Goal: Understand process/instructions

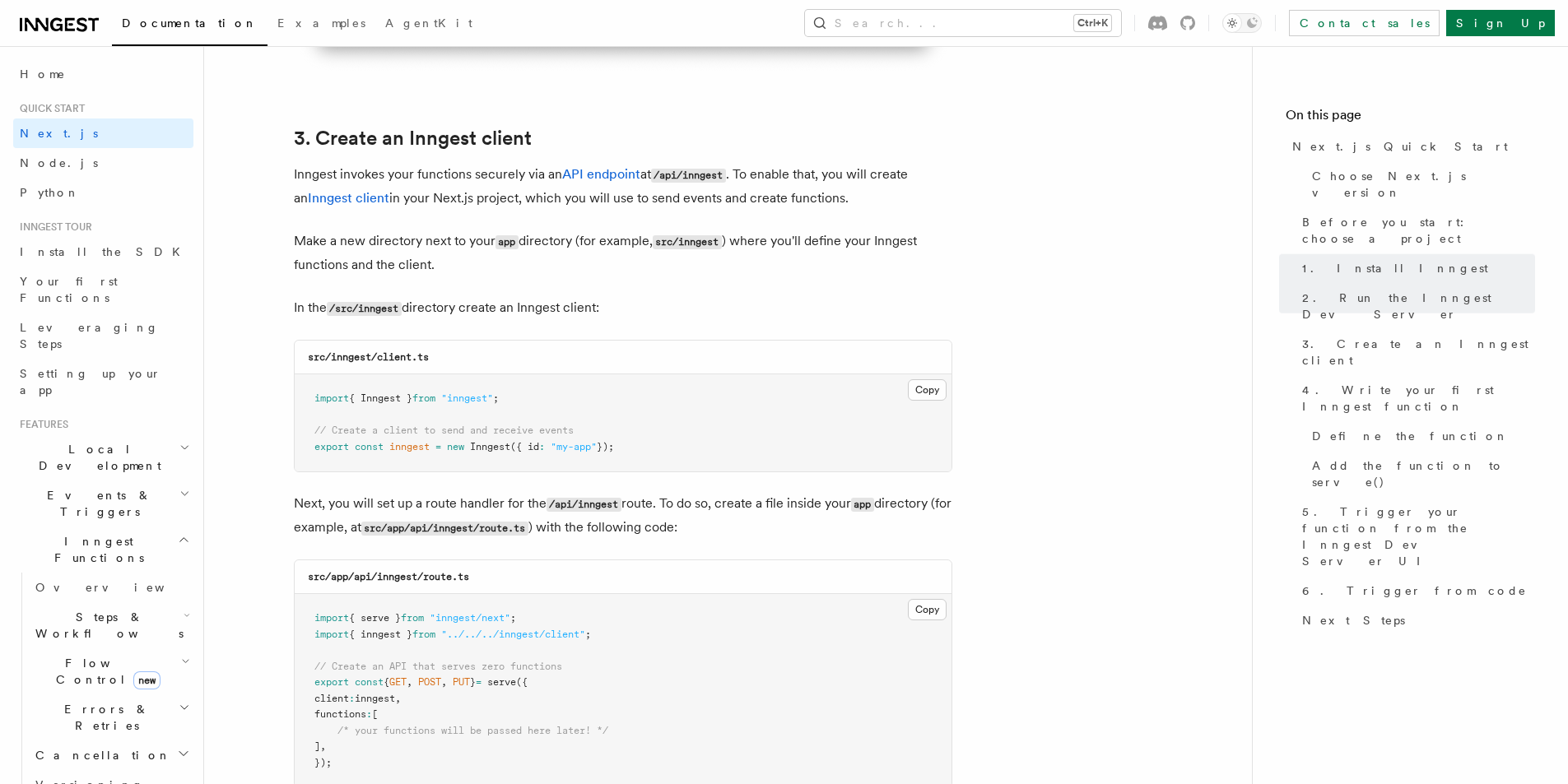
scroll to position [1975, 0]
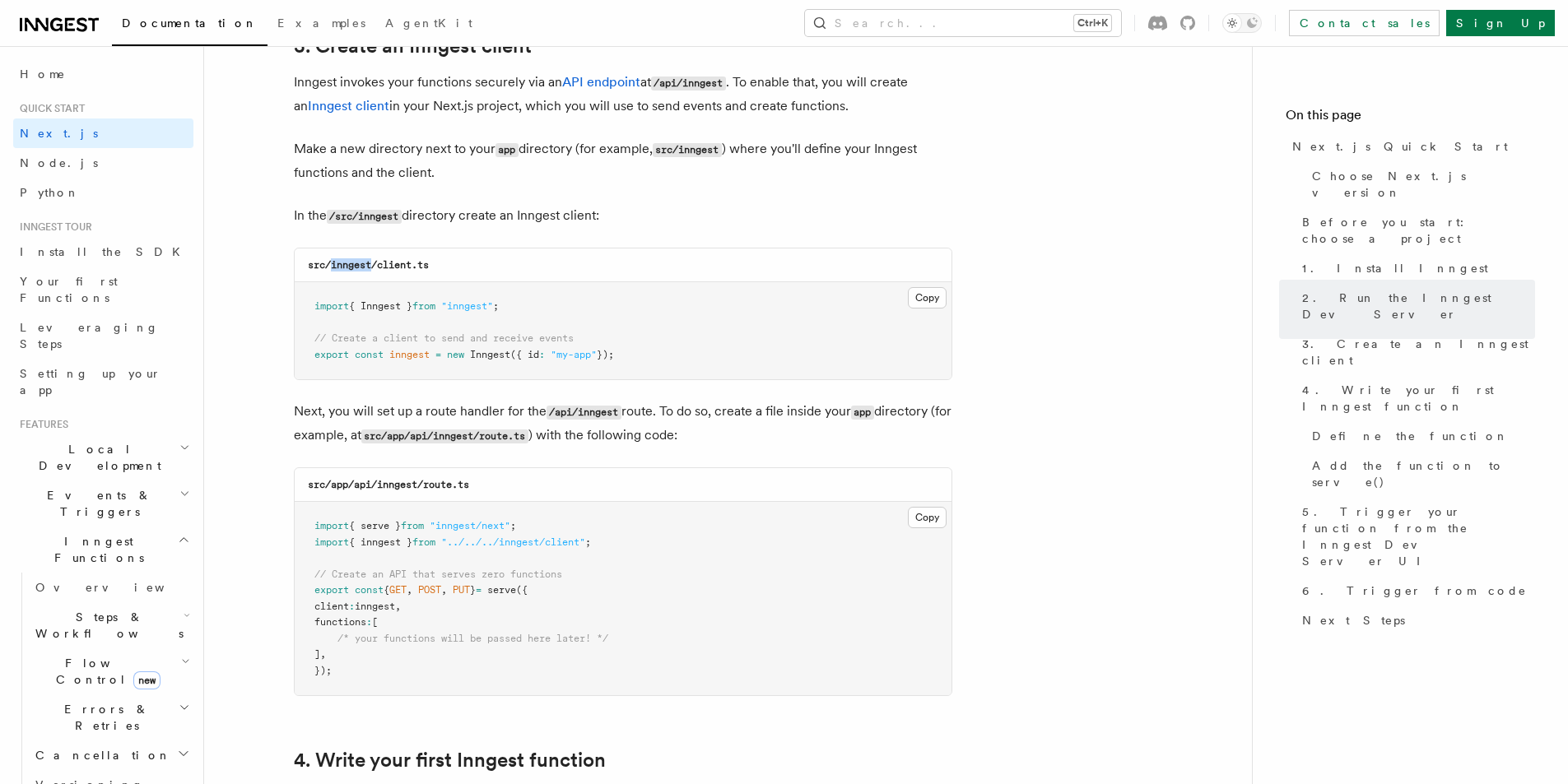
drag, startPoint x: 331, startPoint y: 265, endPoint x: 370, endPoint y: 265, distance: 39.0
click at [370, 265] on code "src/inngest/client.ts" at bounding box center [368, 264] width 121 height 11
copy code "inngest"
drag, startPoint x: 379, startPoint y: 266, endPoint x: 442, endPoint y: 268, distance: 63.0
click at [442, 268] on div "src/inngest/client.ts" at bounding box center [623, 265] width 657 height 33
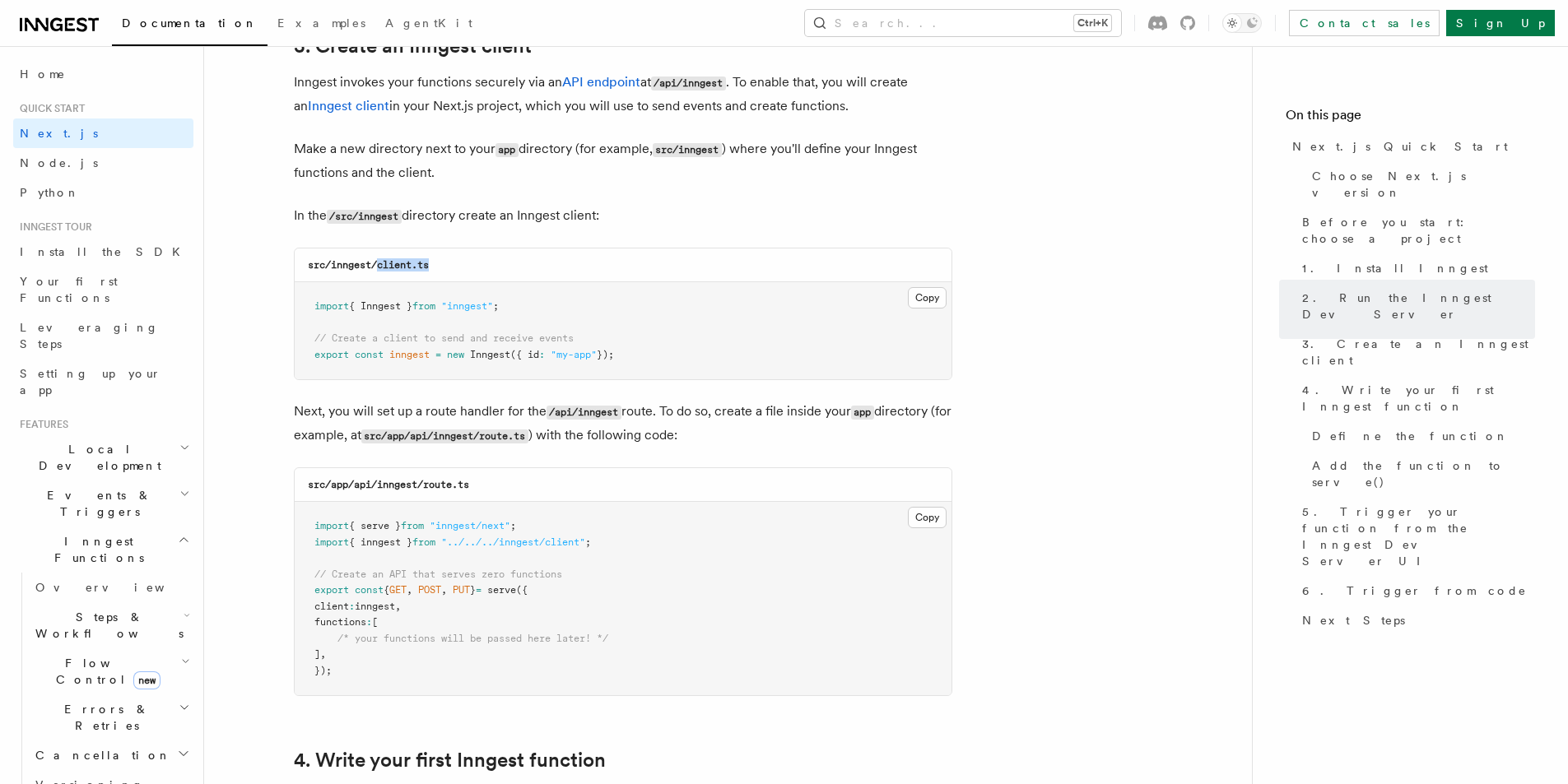
copy code "client.ts"
click at [932, 305] on button "Copy Copied" at bounding box center [927, 298] width 39 height 21
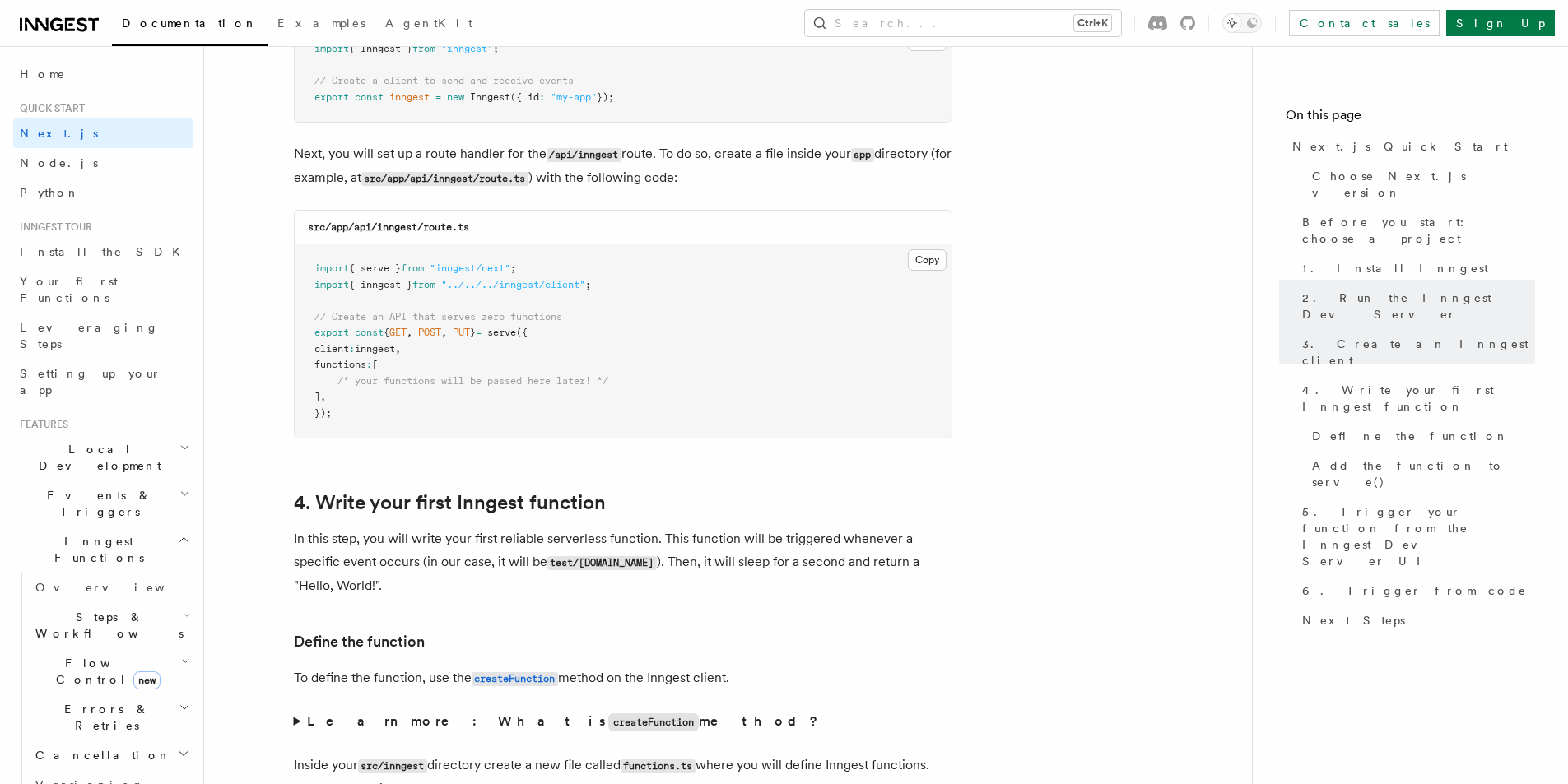
scroll to position [2304, 0]
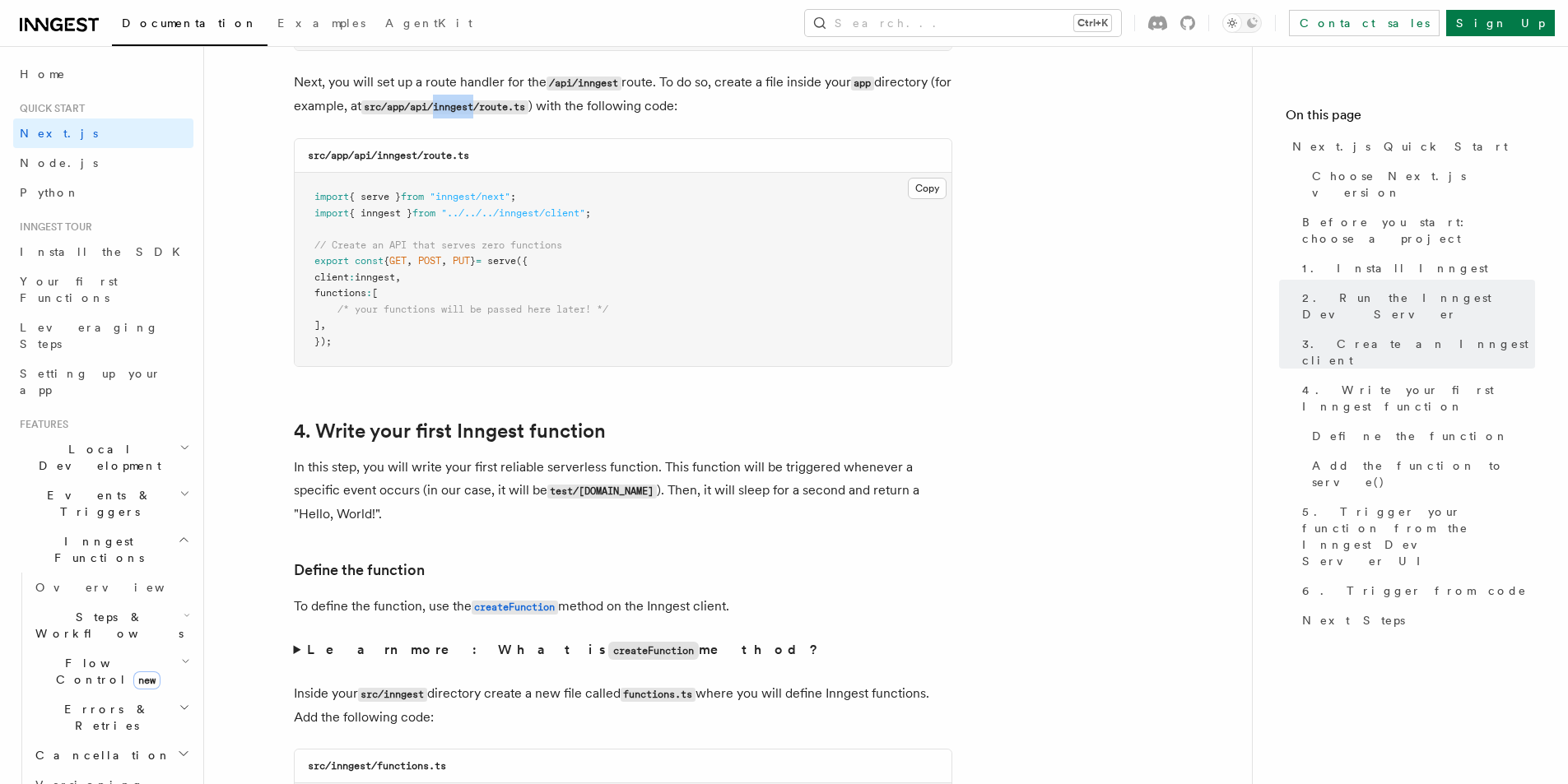
drag, startPoint x: 458, startPoint y: 106, endPoint x: 504, endPoint y: 107, distance: 46.0
click at [504, 107] on code "src/app/api/inngest/route.ts" at bounding box center [444, 107] width 167 height 14
copy code "inngest"
drag, startPoint x: 510, startPoint y: 104, endPoint x: 554, endPoint y: 105, distance: 44.0
click at [528, 105] on code "src/app/api/inngest/route.ts" at bounding box center [444, 107] width 167 height 14
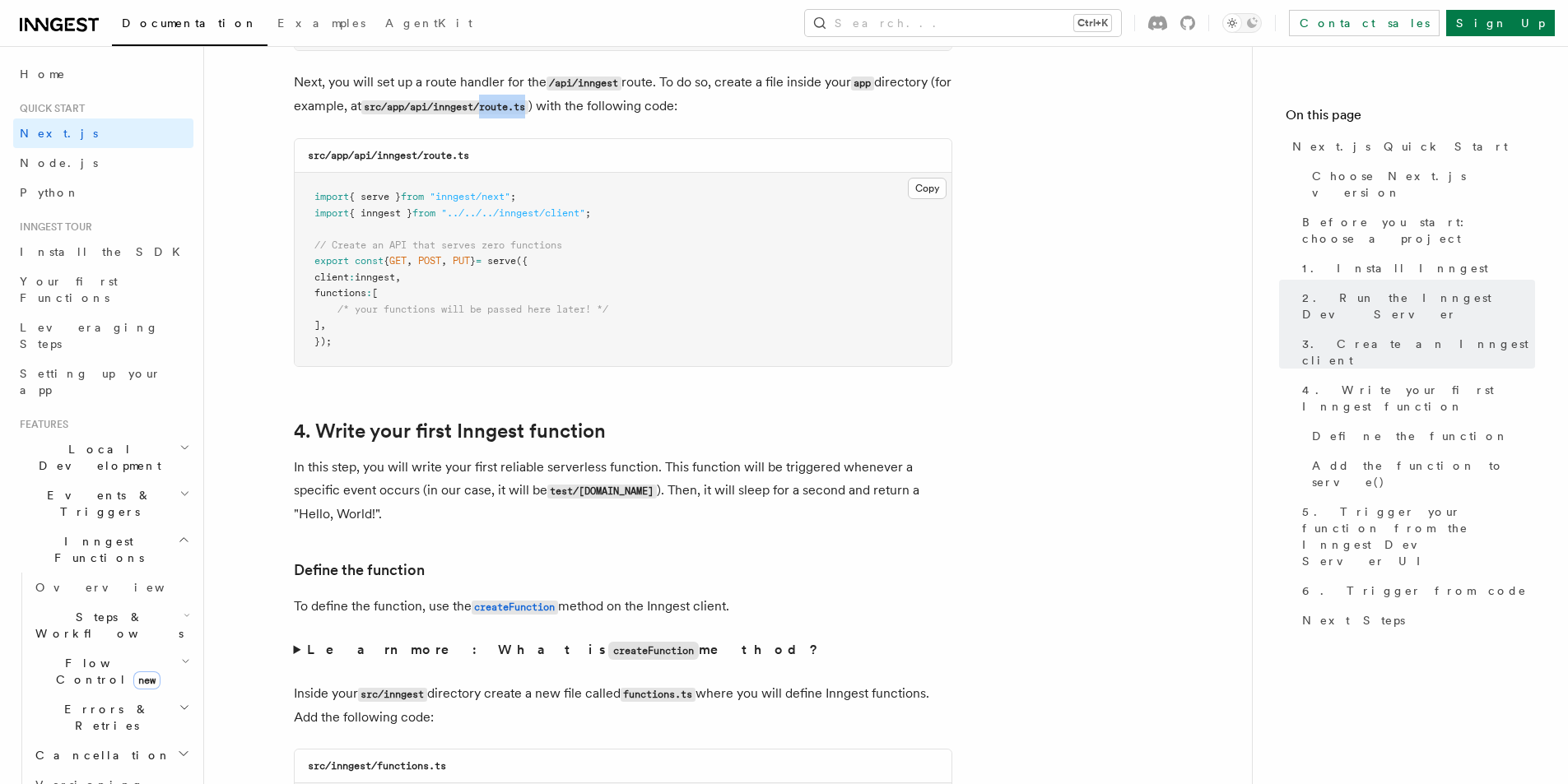
copy code "route.ts"
click at [944, 186] on button "Copy Copied" at bounding box center [927, 188] width 39 height 21
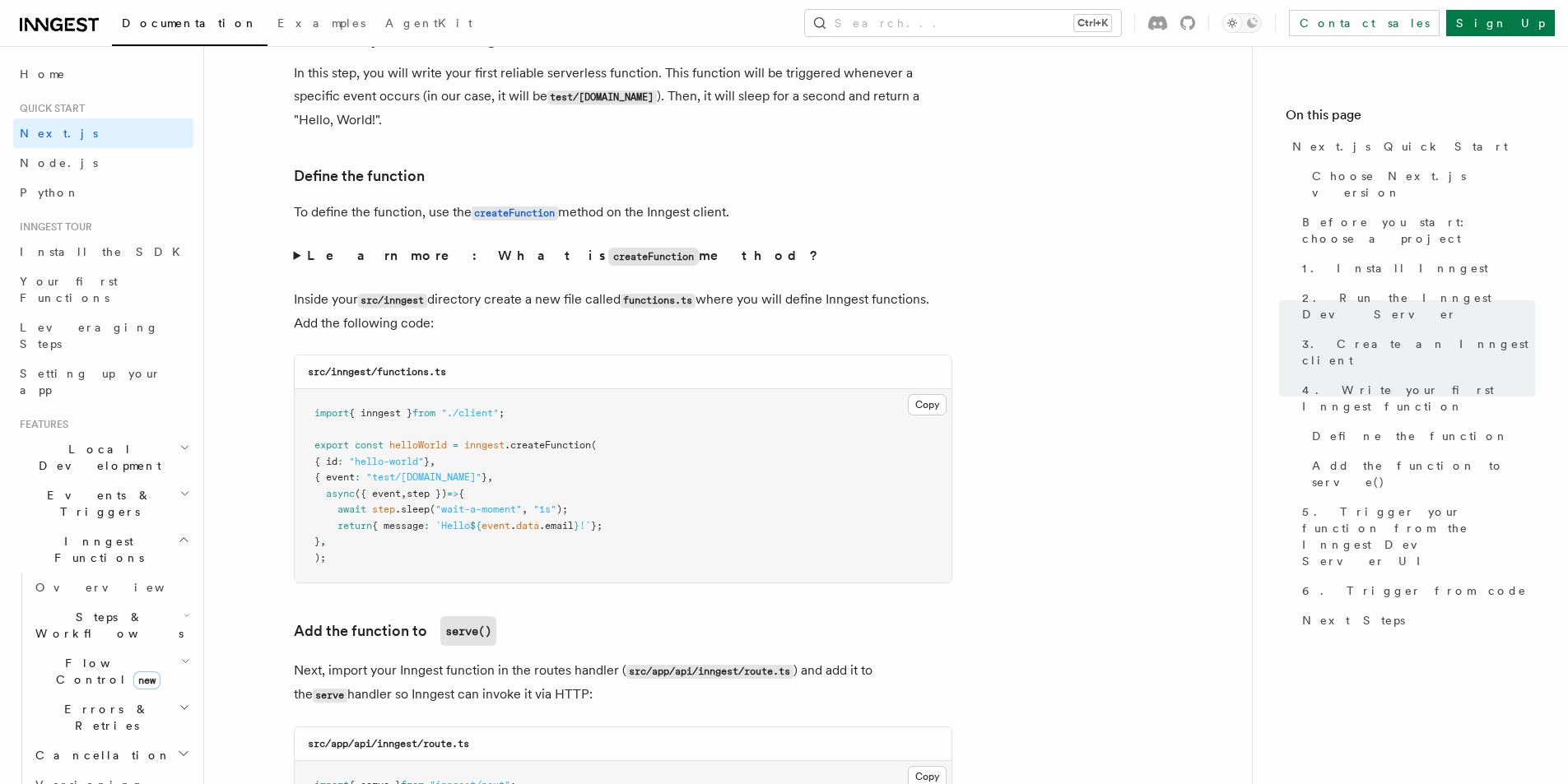
scroll to position [2797, 0]
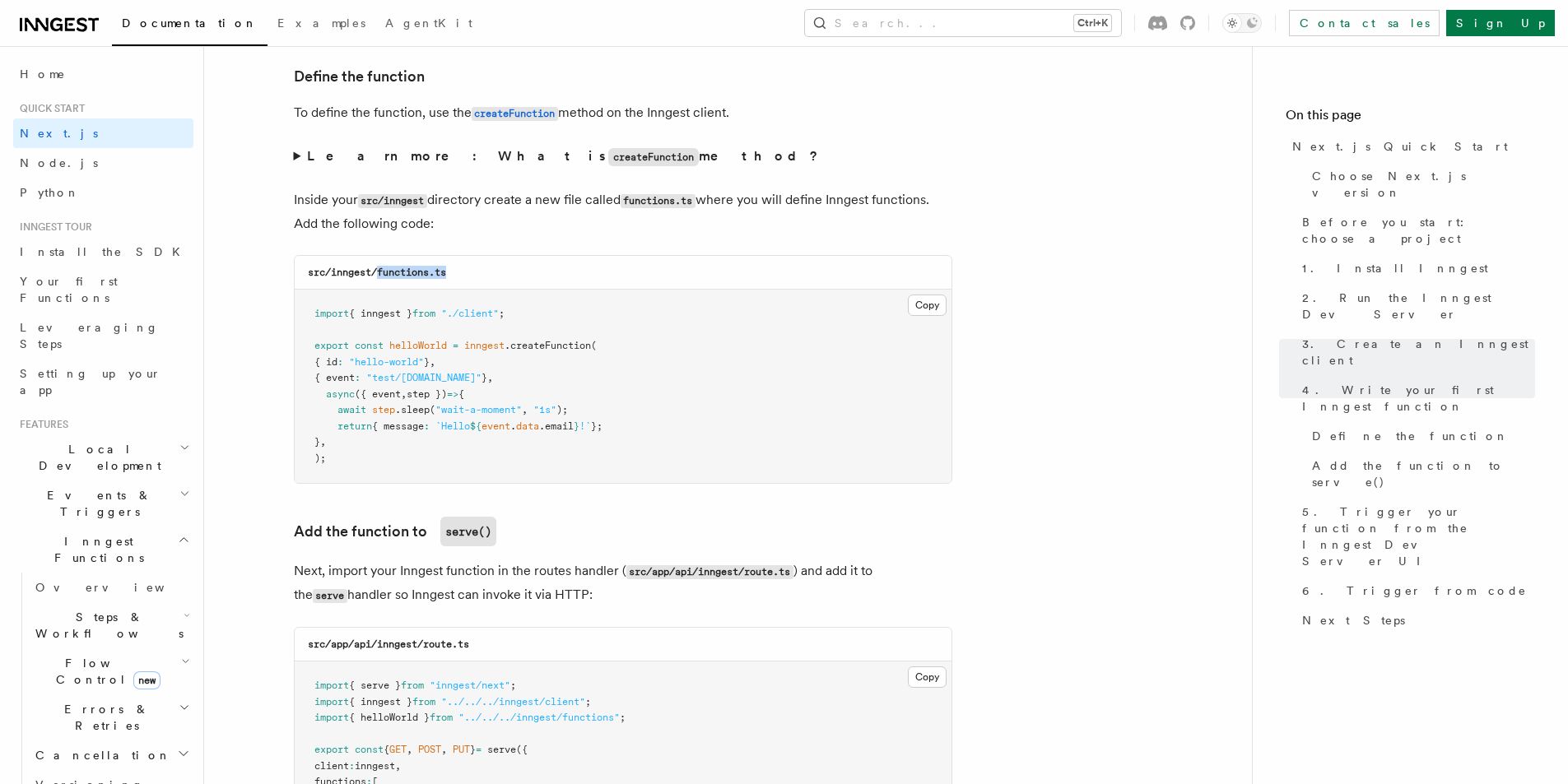
drag, startPoint x: 380, startPoint y: 266, endPoint x: 449, endPoint y: 273, distance: 69.4
click at [446, 273] on code "src/inngest/functions.ts" at bounding box center [377, 272] width 138 height 11
copy code "functions.ts"
click at [920, 670] on button "Copy Copied" at bounding box center [927, 676] width 39 height 21
click at [932, 301] on button "Copy Copied" at bounding box center [927, 305] width 39 height 21
